Goal: Transaction & Acquisition: Purchase product/service

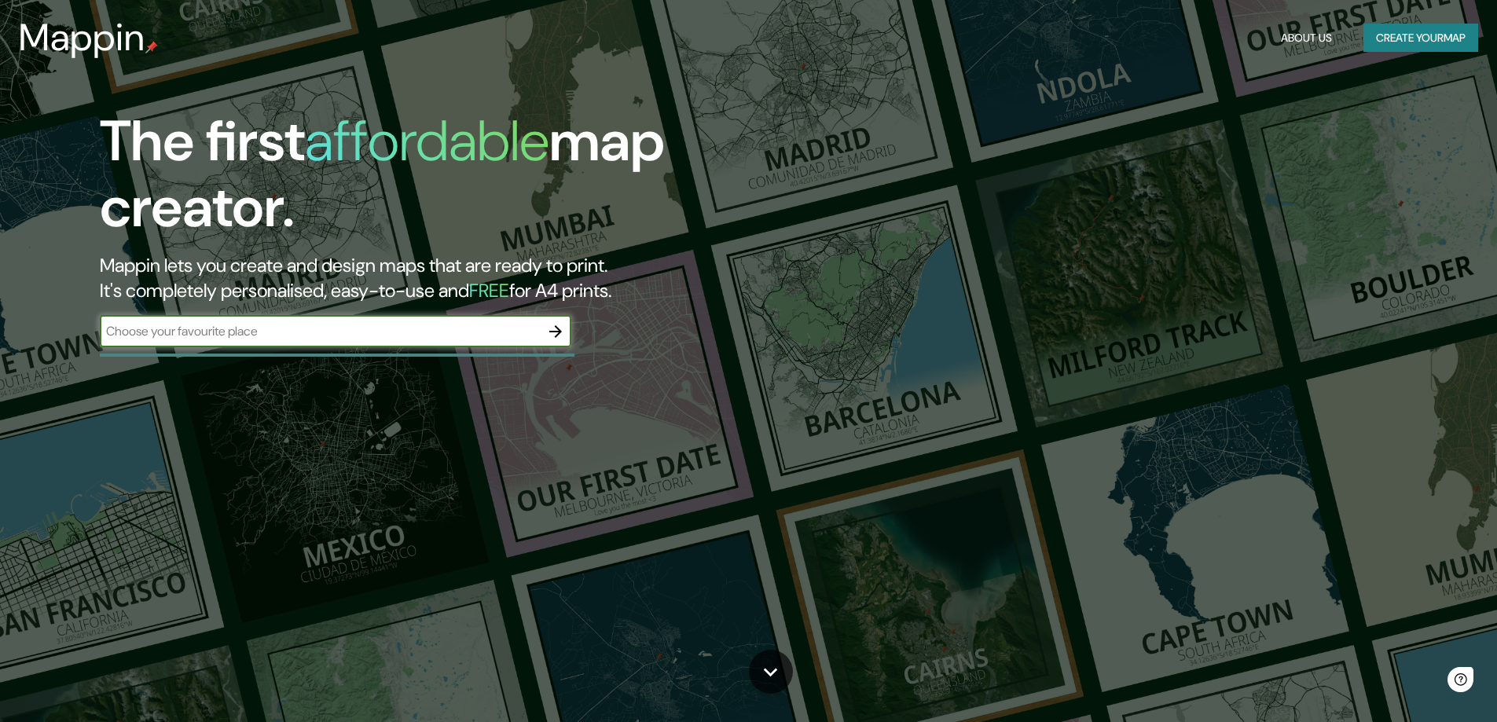
click at [342, 335] on input "text" at bounding box center [320, 331] width 440 height 18
paste input "[STREET_ADDRESS][PERSON_NAME]"
type input "[STREET_ADDRESS][PERSON_NAME]"
click at [554, 338] on icon "button" at bounding box center [555, 331] width 19 height 19
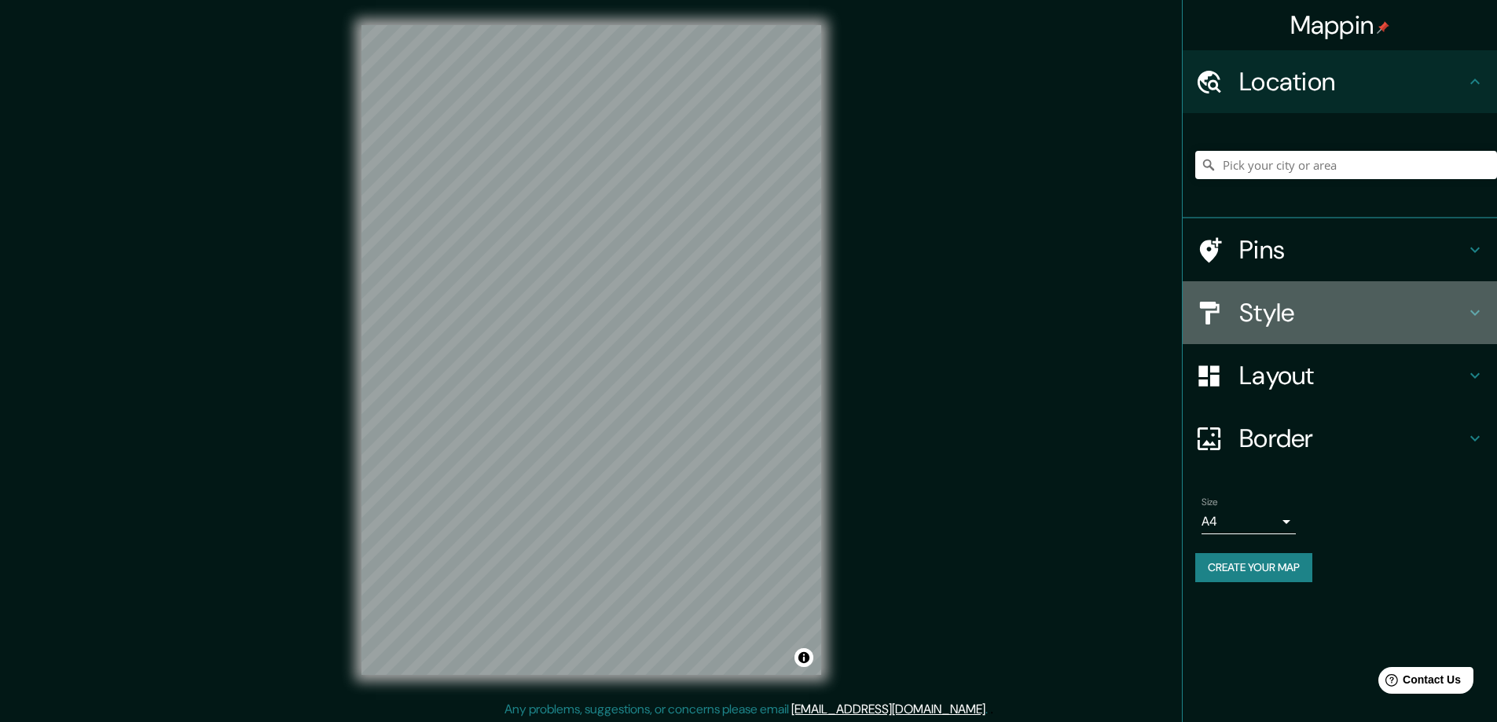
click at [1266, 313] on h4 "Style" at bounding box center [1352, 312] width 226 height 31
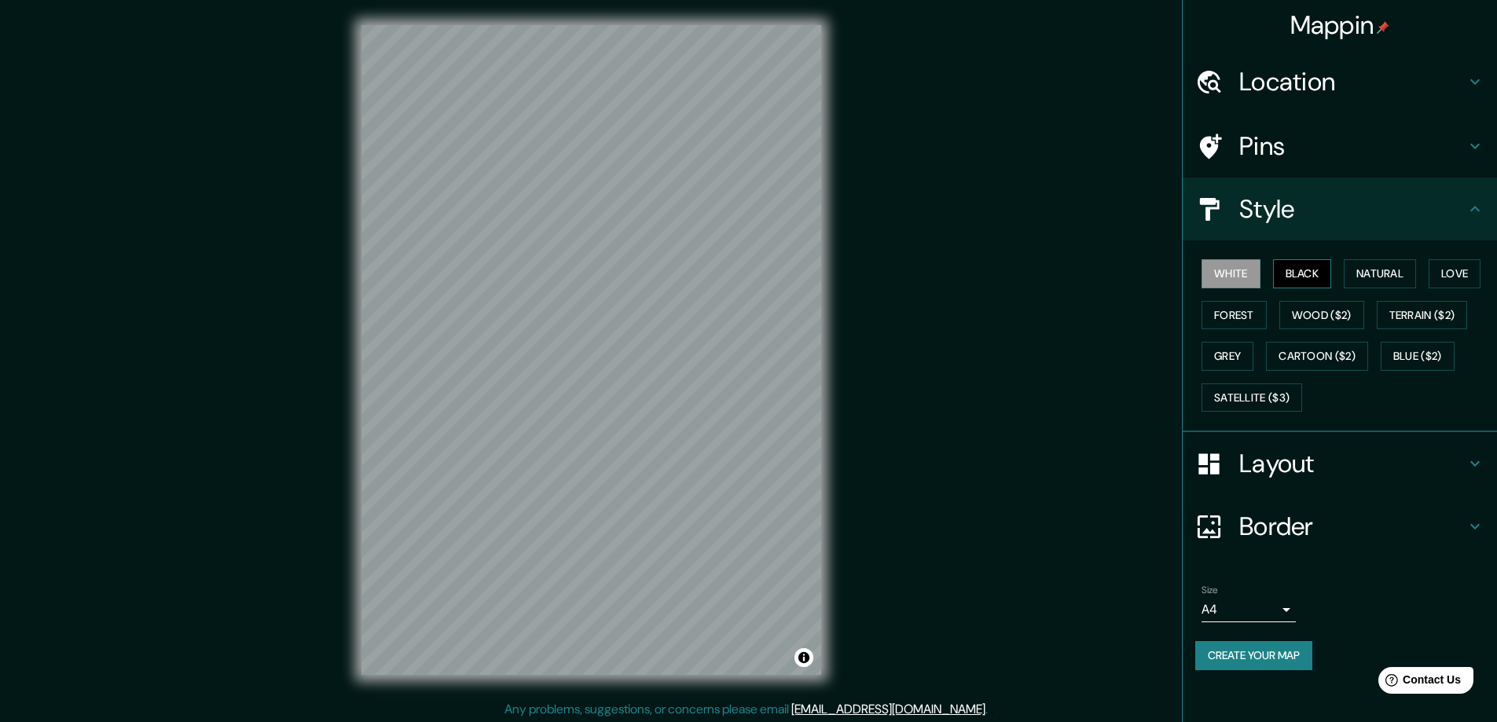
click at [1304, 278] on button "Black" at bounding box center [1302, 273] width 59 height 29
click at [1378, 273] on button "Natural" at bounding box center [1380, 273] width 72 height 29
click at [1443, 284] on button "Love" at bounding box center [1454, 273] width 52 height 29
click at [1332, 321] on button "Wood ($2)" at bounding box center [1321, 315] width 85 height 29
click at [1248, 324] on button "Forest" at bounding box center [1233, 315] width 65 height 29
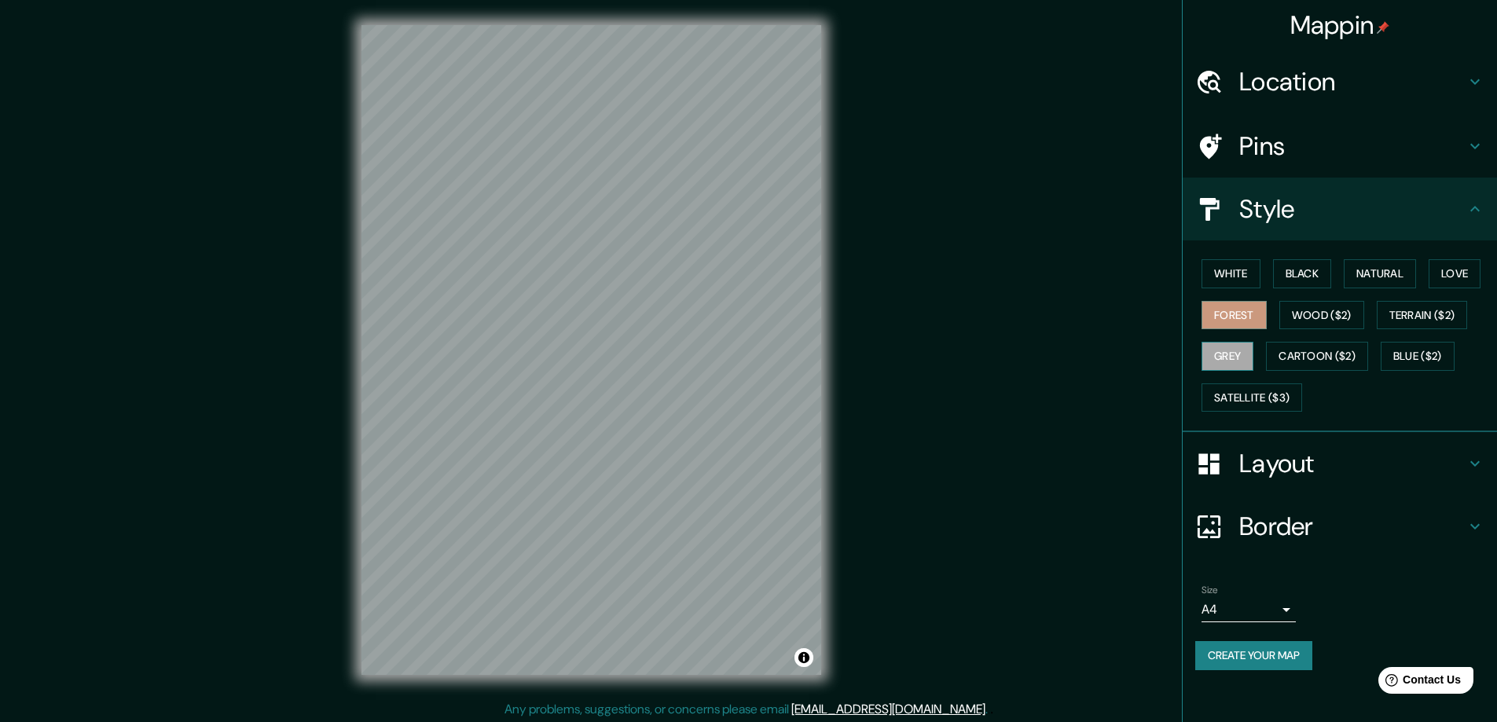
click at [1239, 368] on button "Grey" at bounding box center [1227, 356] width 52 height 29
click at [1287, 409] on button "Satellite ($3)" at bounding box center [1251, 397] width 101 height 29
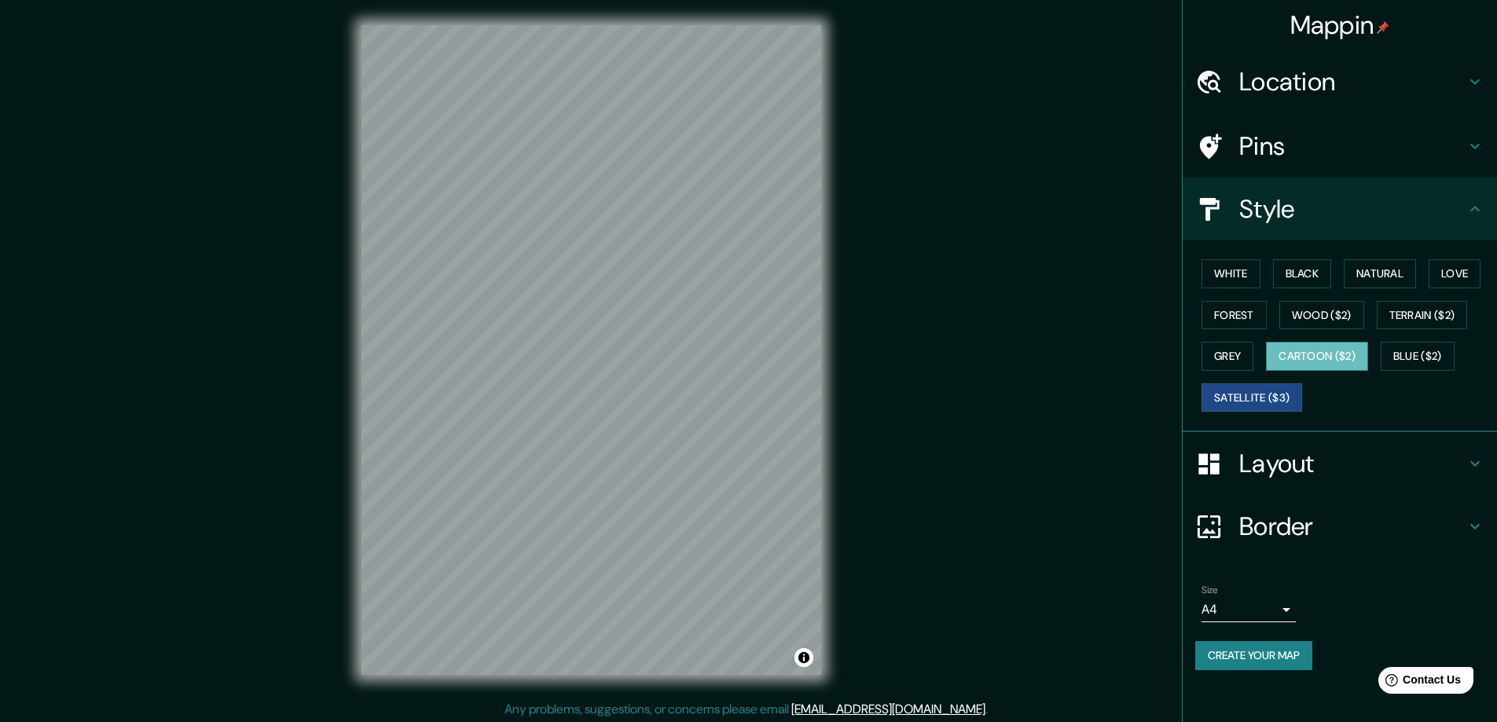
click at [1345, 346] on button "Cartoon ($2)" at bounding box center [1317, 356] width 102 height 29
click at [1254, 604] on body "Mappin Location Pins Style White Black Natural Love Forest Wood ($2) Terrain ($…" at bounding box center [748, 361] width 1497 height 722
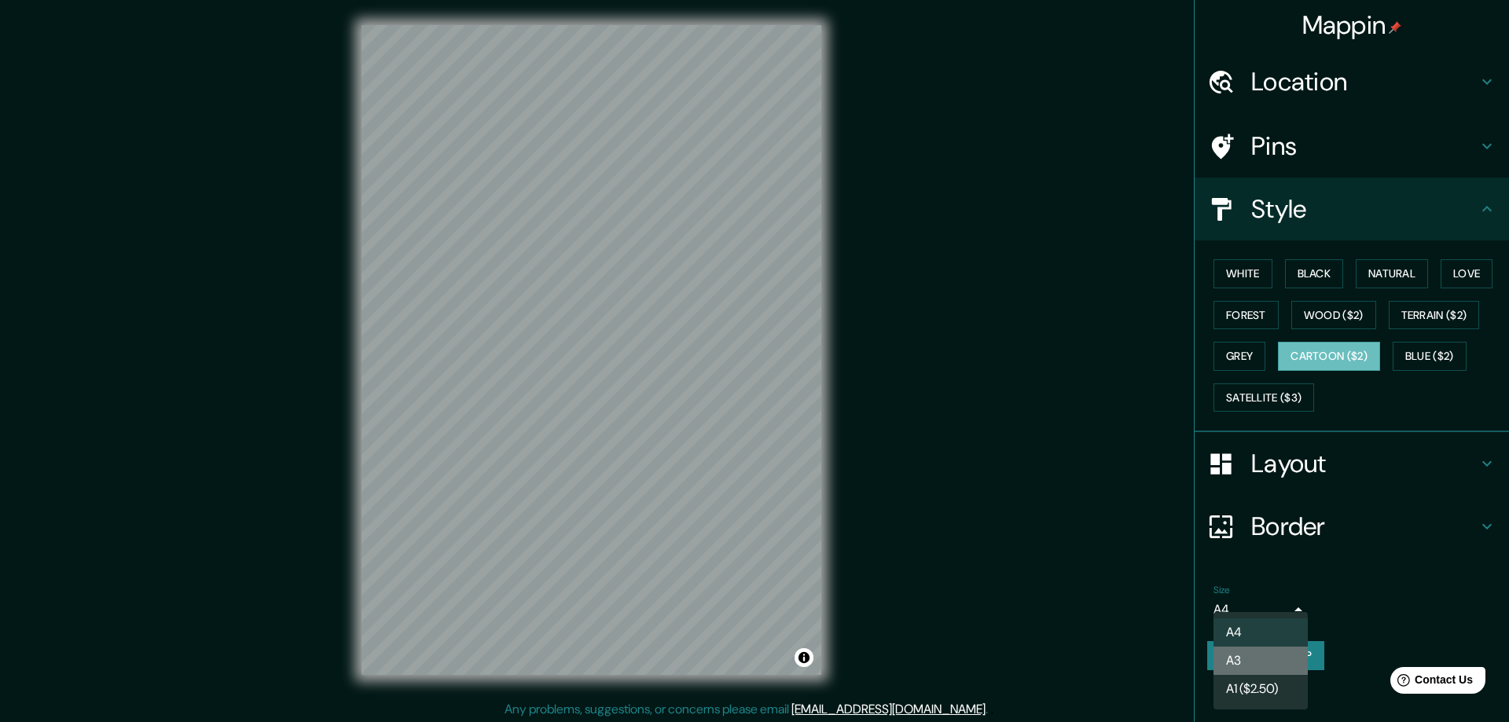
click at [1268, 660] on li "A3" at bounding box center [1260, 661] width 94 height 28
type input "a4"
click at [1252, 610] on body "Mappin Location Pins Style White Black Natural Love Forest Wood ($2) Terrain ($…" at bounding box center [754, 361] width 1509 height 722
click at [1263, 654] on li "A3" at bounding box center [1260, 661] width 94 height 28
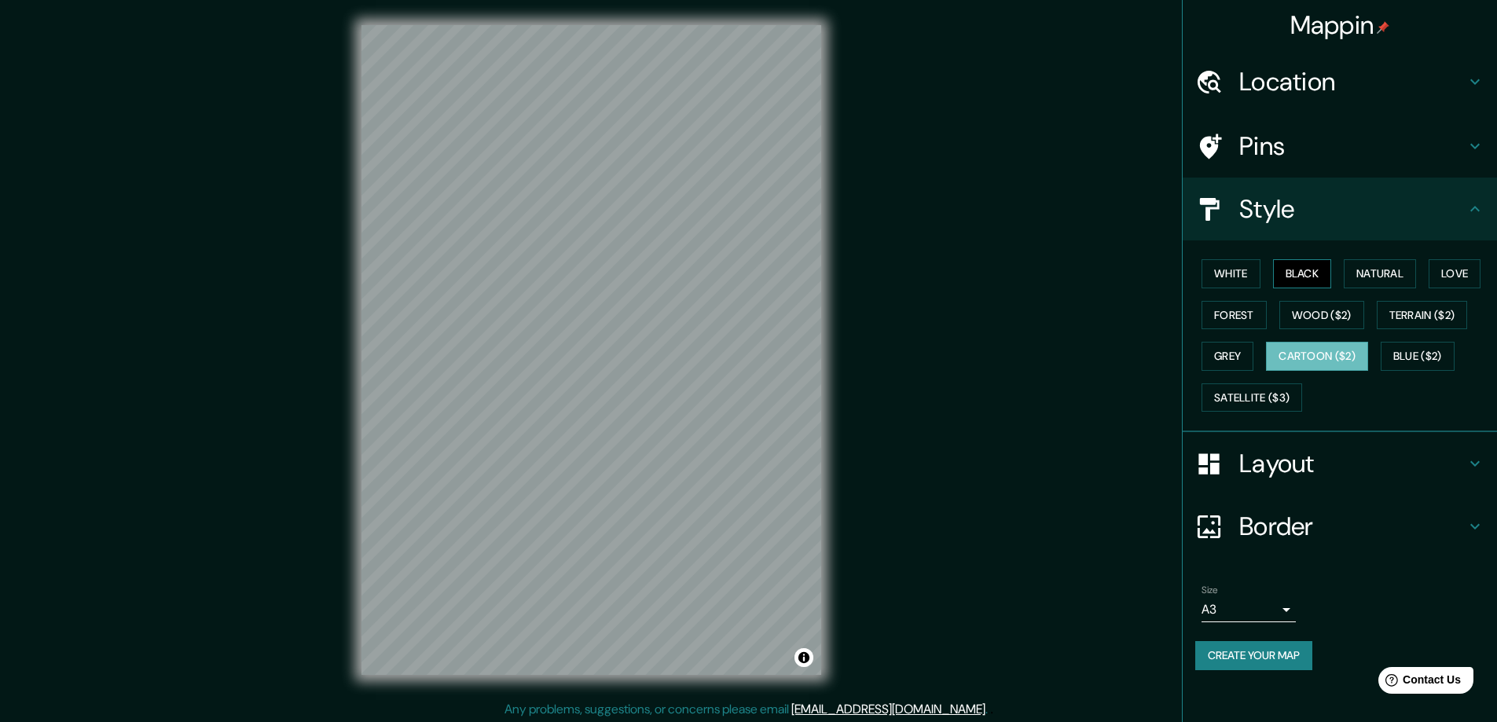
click at [1302, 278] on button "Black" at bounding box center [1302, 273] width 59 height 29
click at [1359, 274] on button "Natural" at bounding box center [1380, 273] width 72 height 29
click at [354, 638] on div "© Mapbox © OpenStreetMap Improve this map" at bounding box center [591, 350] width 510 height 700
